Goal: Book appointment/travel/reservation

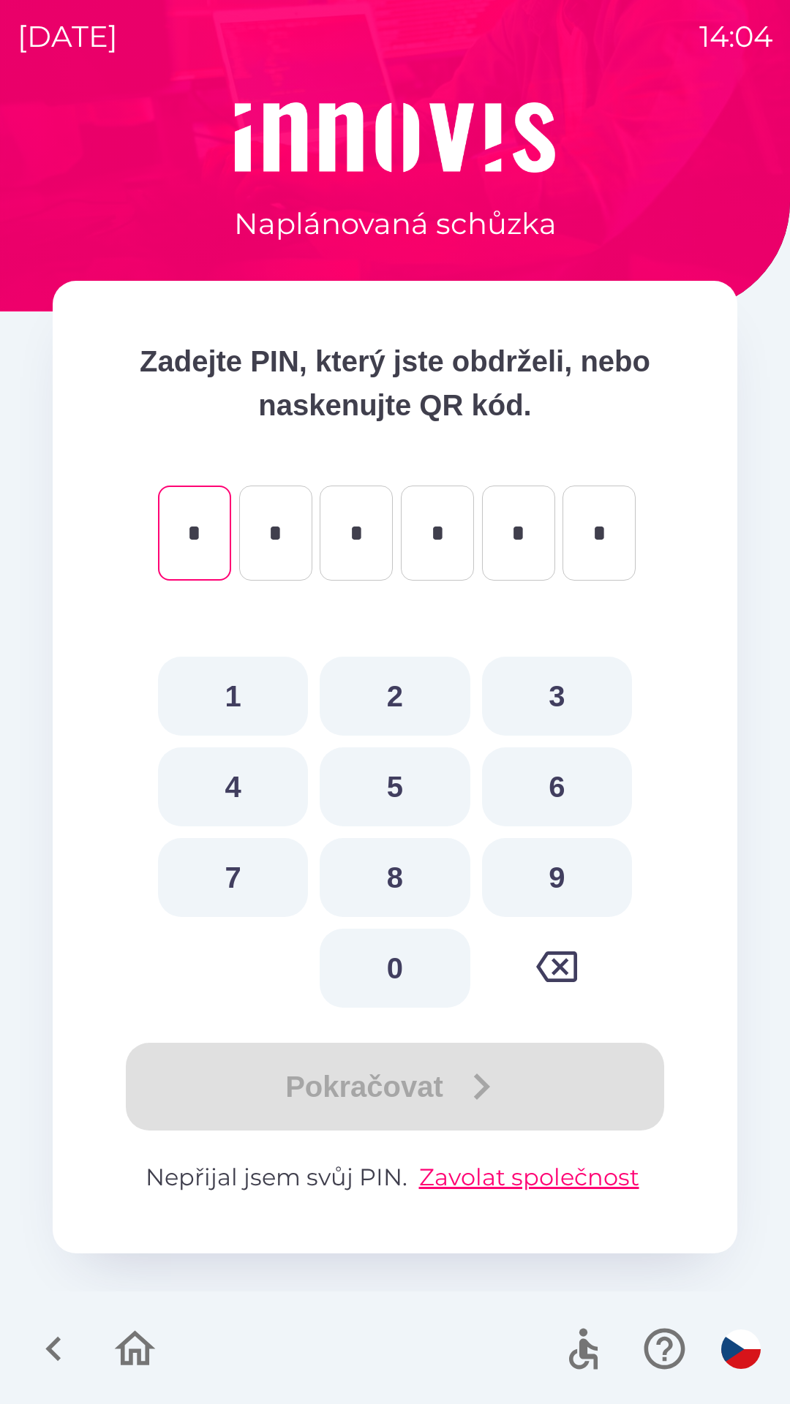
click at [58, 211] on div "Naplánovaná schůzka" at bounding box center [395, 173] width 684 height 143
click at [43, 1343] on icon "button" at bounding box center [53, 1348] width 49 height 49
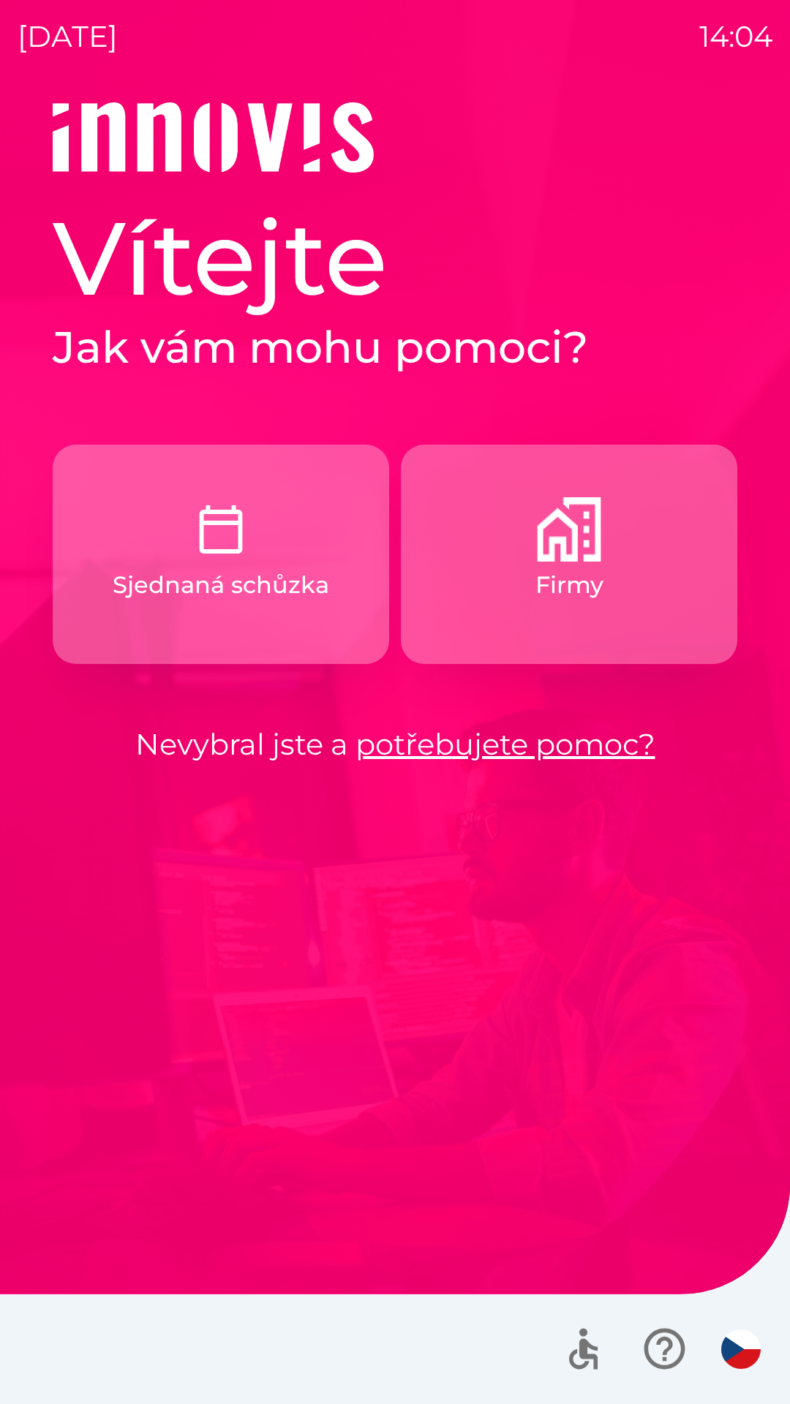
click at [491, 564] on button "Firmy" at bounding box center [569, 554] width 336 height 219
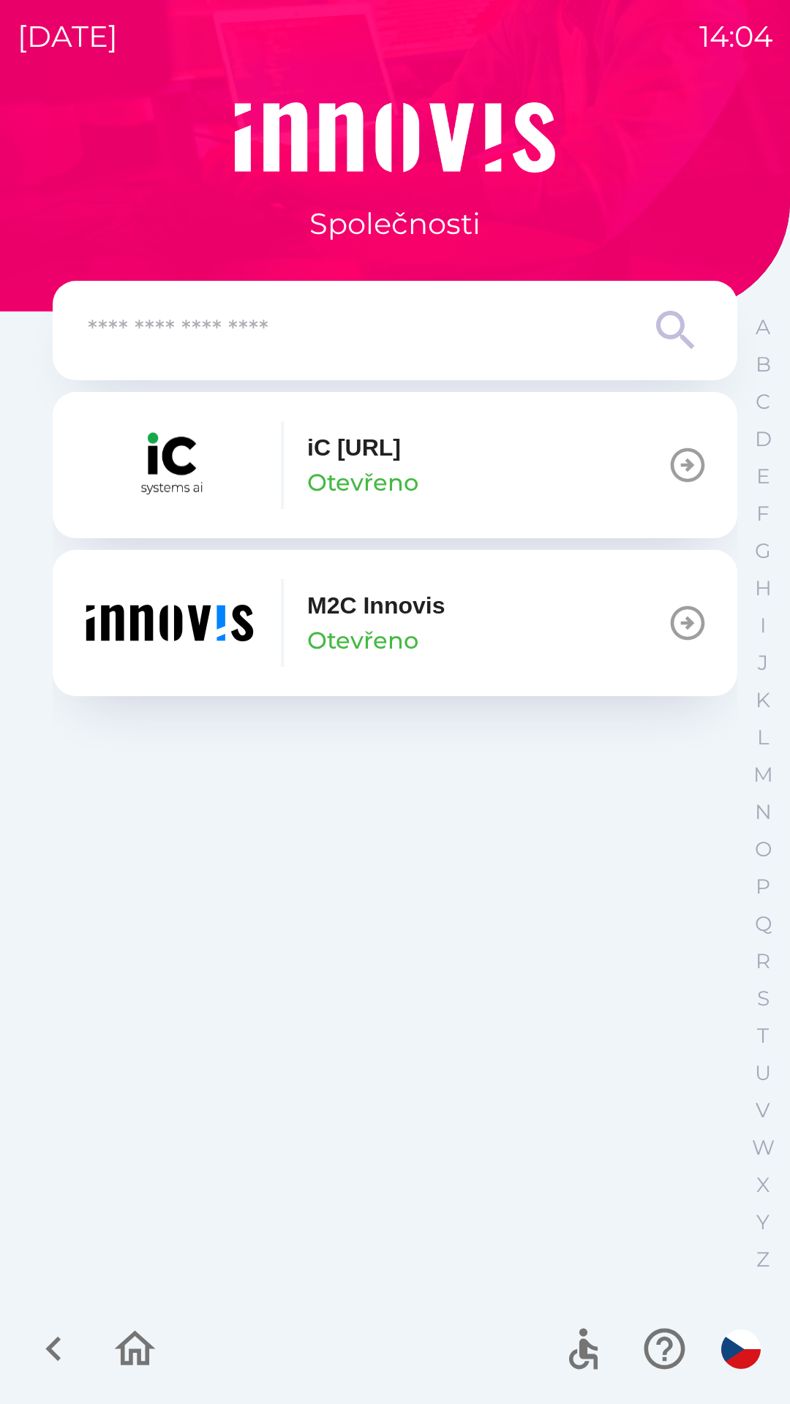
click at [224, 325] on input "text" at bounding box center [366, 331] width 556 height 40
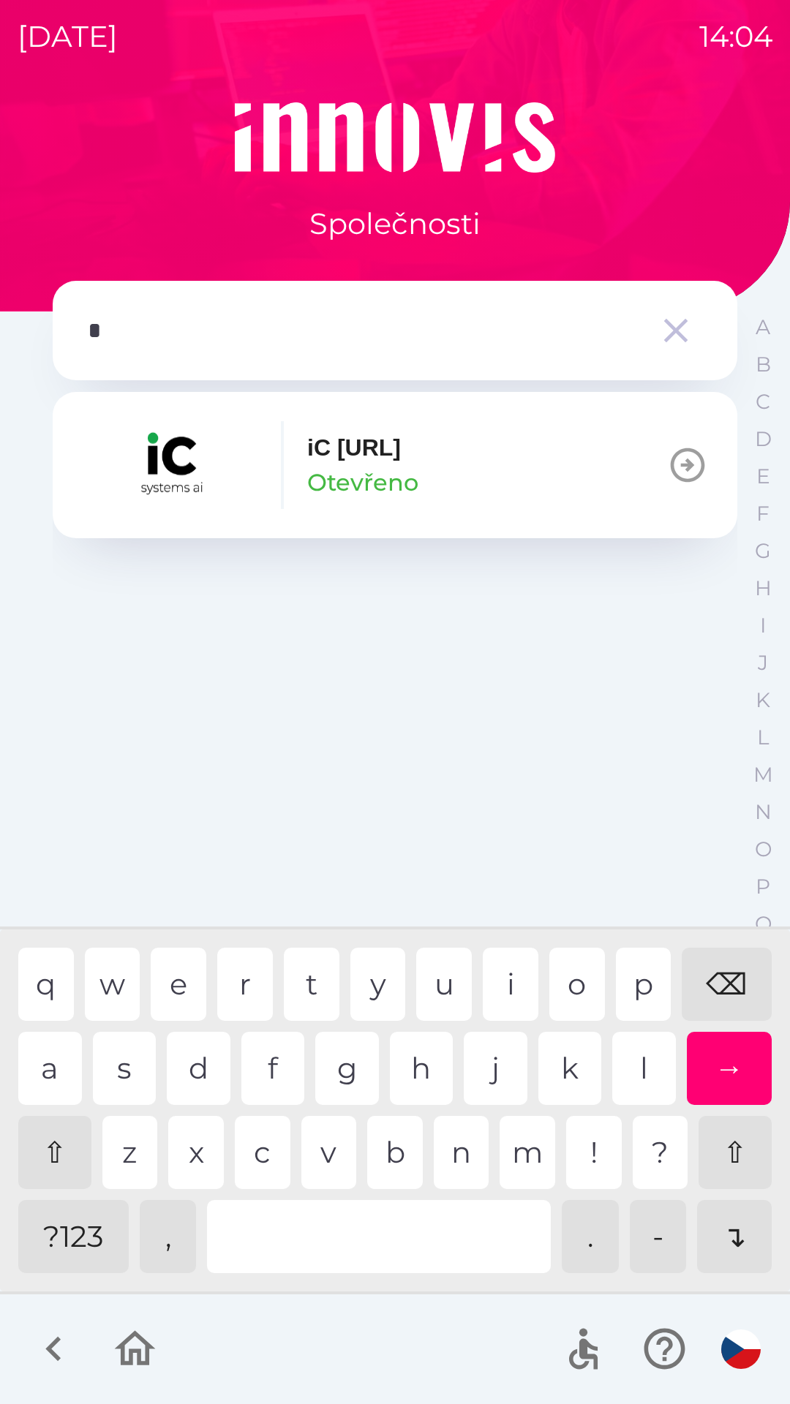
click at [305, 969] on div "t" at bounding box center [312, 983] width 56 height 73
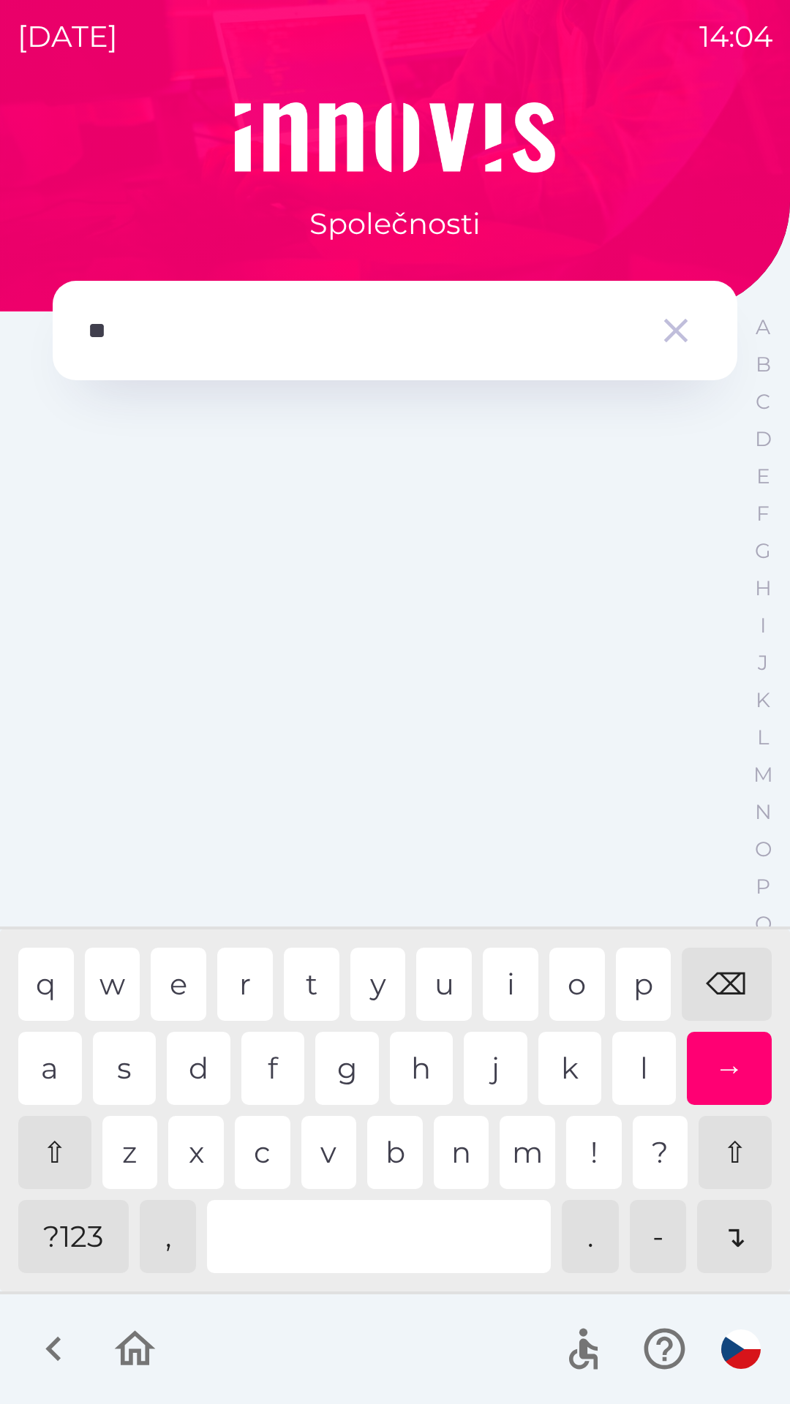
click at [126, 1059] on div "s" at bounding box center [125, 1068] width 64 height 73
type input "***"
click at [727, 1064] on div "→" at bounding box center [729, 1068] width 86 height 73
click at [757, 731] on p "L" at bounding box center [763, 738] width 12 height 26
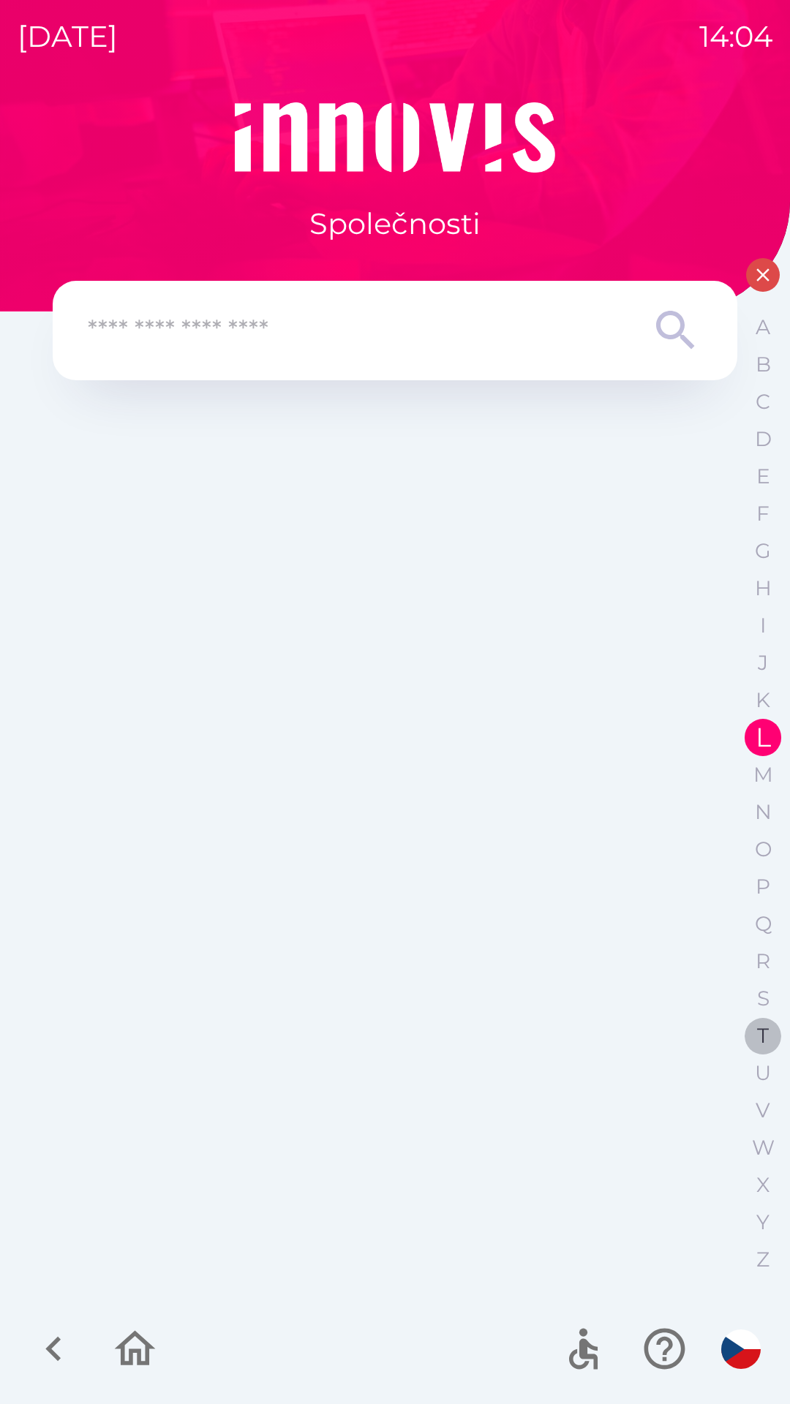
click at [759, 1029] on p "T" at bounding box center [763, 1036] width 12 height 26
